Goal: Find specific page/section

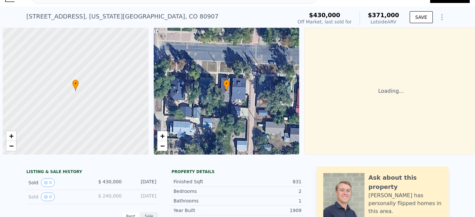
scroll to position [0, 3]
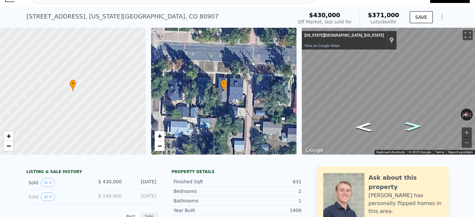
click at [416, 125] on icon "Go North" at bounding box center [413, 126] width 32 height 13
click at [290, 68] on div "• + − • + − ← Move left → Move right ↑ Move up ↓ Move down + Zoom in - Zoom out…" at bounding box center [237, 91] width 475 height 127
click at [399, 106] on icon "Go North" at bounding box center [400, 106] width 49 height 16
click at [435, 114] on div "← Move left → Move right ↑ Move up ↓ Move down + Zoom in - Zoom out Colorado Sp…" at bounding box center [388, 91] width 173 height 127
click at [380, 110] on icon "Go Northwest, E Del Norte St" at bounding box center [374, 110] width 49 height 20
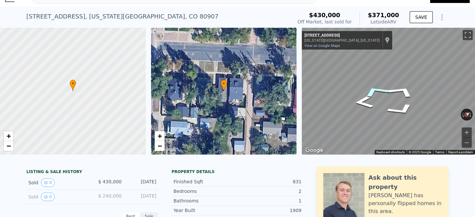
click at [371, 90] on icon "Go East, E Del Norte St" at bounding box center [375, 90] width 49 height 19
click at [414, 92] on icon "Go West, E Del Norte St" at bounding box center [413, 87] width 36 height 25
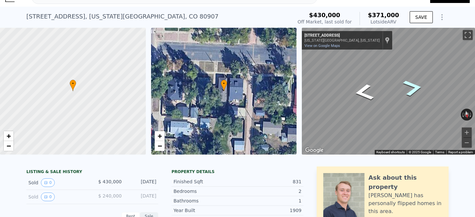
click at [414, 92] on icon "Go West, E Del Norte St" at bounding box center [412, 87] width 36 height 25
click at [412, 91] on icon "Go West, E Del Norte St" at bounding box center [412, 87] width 36 height 25
click at [415, 85] on icon "Go West, E Del Norte St" at bounding box center [412, 87] width 36 height 25
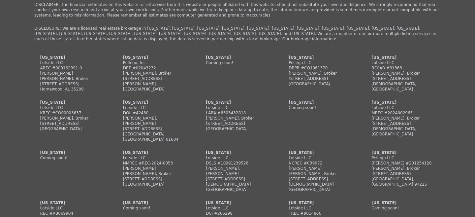
scroll to position [1817, 0]
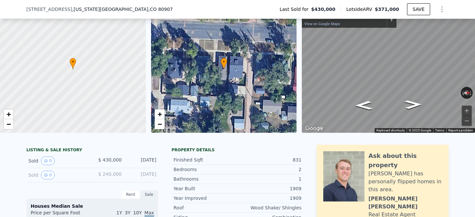
scroll to position [47, 0]
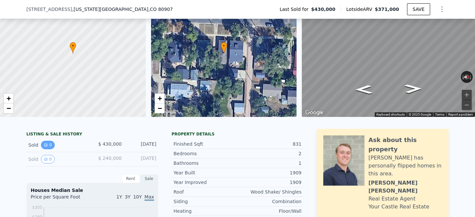
click at [49, 145] on button "0" at bounding box center [48, 144] width 14 height 9
